Goal: Information Seeking & Learning: Learn about a topic

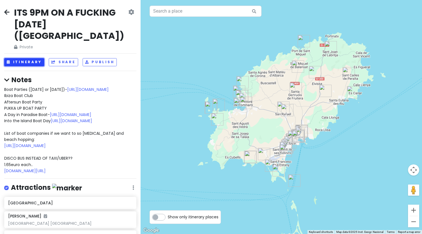
click at [33, 58] on button "Itinerary" at bounding box center [24, 62] width 40 height 8
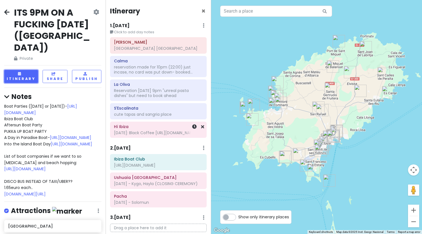
scroll to position [31, 0]
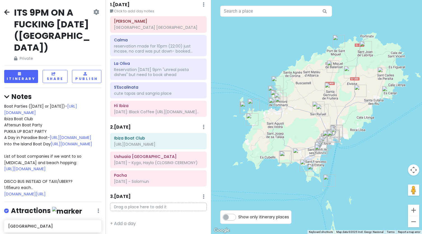
click at [5, 13] on icon at bounding box center [6, 12] width 5 height 4
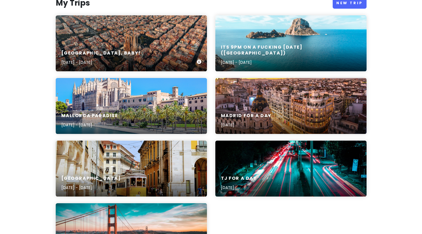
scroll to position [74, 0]
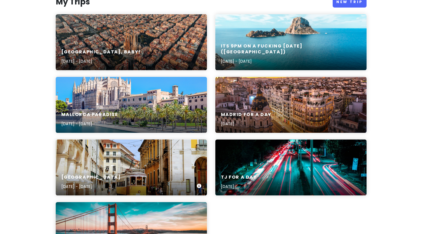
click at [149, 152] on div "[GEOGRAPHIC_DATA] [DATE] - [DATE]" at bounding box center [131, 168] width 151 height 56
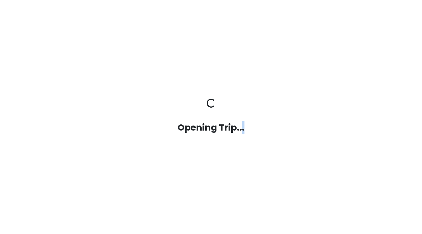
click at [149, 152] on div "Opening Trip... Opening Trip..." at bounding box center [210, 117] width 319 height 234
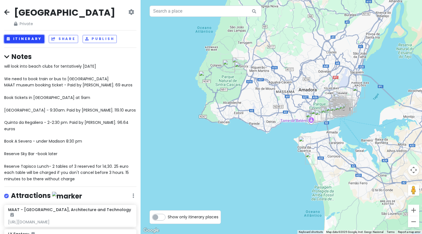
click at [37, 39] on button "Itinerary" at bounding box center [24, 39] width 40 height 8
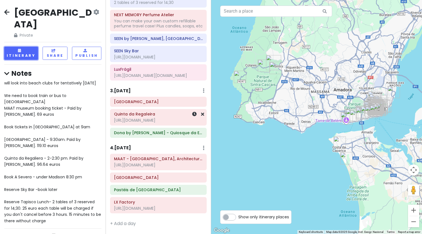
scroll to position [285, 0]
click at [7, 11] on icon at bounding box center [6, 12] width 5 height 4
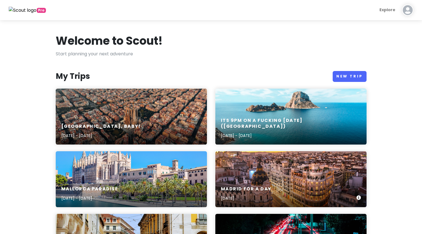
click at [242, 173] on div "Madrid for a Day [DATE]" at bounding box center [290, 179] width 151 height 56
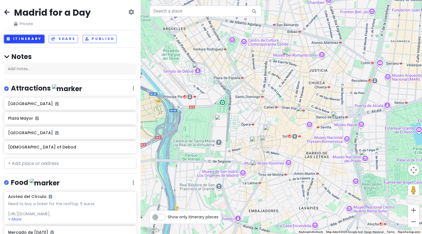
click at [28, 39] on button "Itinerary" at bounding box center [24, 39] width 40 height 8
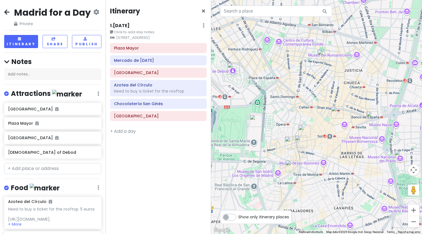
click at [7, 14] on icon at bounding box center [6, 12] width 5 height 4
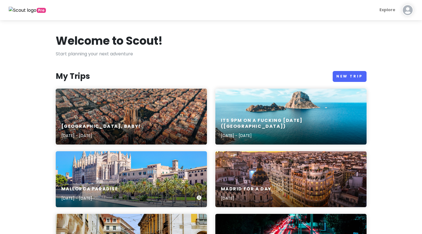
click at [104, 172] on div "[GEOGRAPHIC_DATA] Paradise [DATE] - [DATE]" at bounding box center [131, 179] width 151 height 56
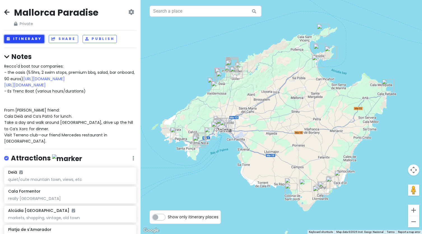
click at [28, 40] on button "Itinerary" at bounding box center [24, 39] width 40 height 8
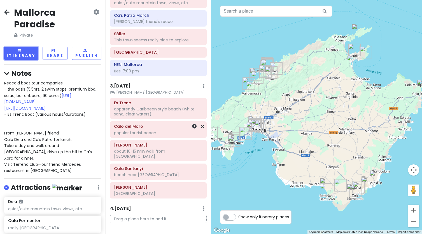
scroll to position [163, 0]
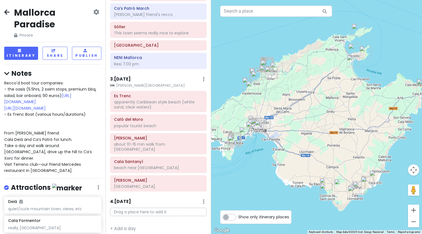
click at [6, 13] on icon at bounding box center [6, 12] width 5 height 4
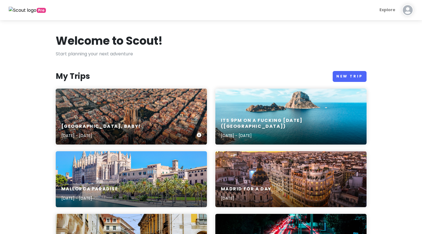
click at [108, 114] on div "[GEOGRAPHIC_DATA], Baby! [DATE] - [DATE]" at bounding box center [131, 117] width 151 height 56
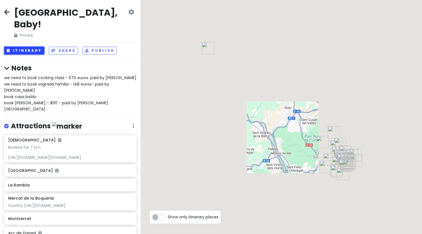
click at [28, 47] on button "Itinerary" at bounding box center [24, 51] width 40 height 8
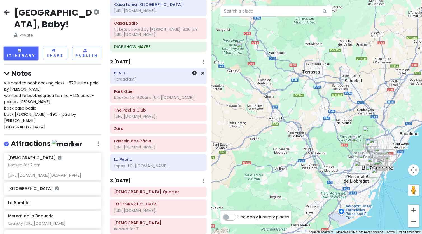
scroll to position [51, 0]
